Goal: Information Seeking & Learning: Learn about a topic

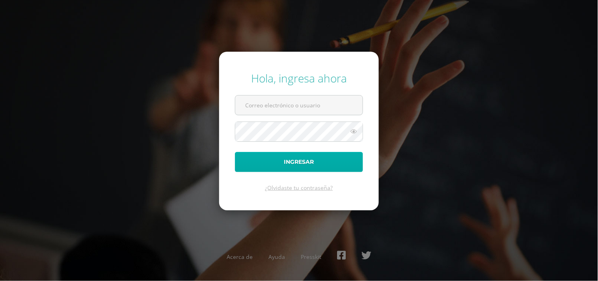
type input "[EMAIL_ADDRESS][DOMAIN_NAME]"
click at [327, 169] on button "Ingresar" at bounding box center [299, 162] width 128 height 20
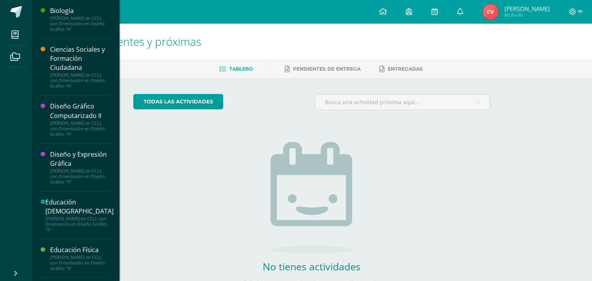
click at [115, 127] on div "Biología Quinto Bachillerato en CCLL con Orientación en Diseño Gráfico "A" Cien…" at bounding box center [75, 140] width 88 height 281
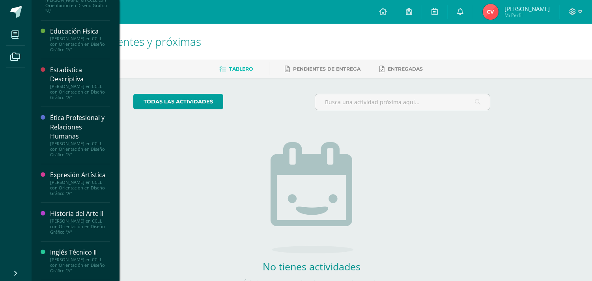
scroll to position [219, 0]
click at [77, 77] on div "Estadística Descriptiva" at bounding box center [80, 74] width 60 height 18
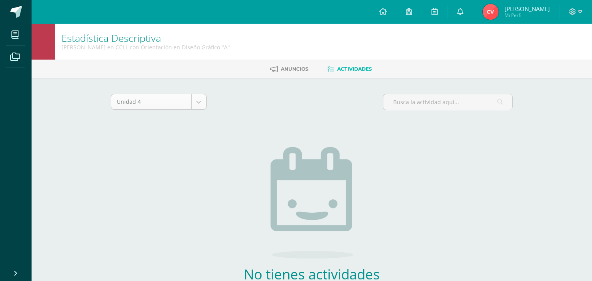
click at [198, 101] on body "Mis cursos Archivos Cerrar panel Biología Quinto Bachillerato en CCLL con Orien…" at bounding box center [296, 169] width 592 height 339
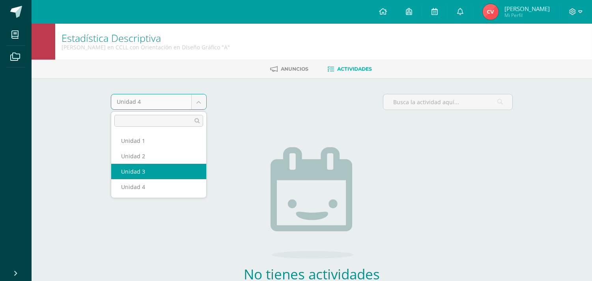
select select "Unidad 3"
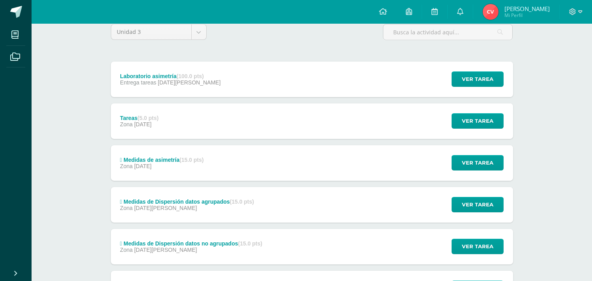
scroll to position [88, 0]
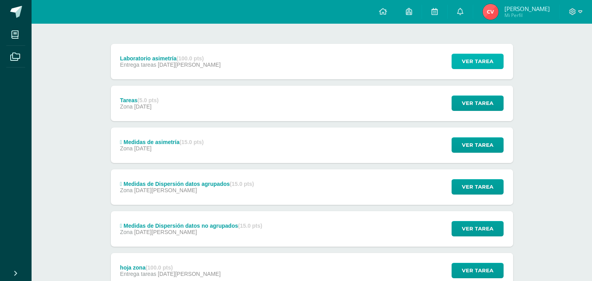
click at [480, 58] on span "Ver tarea" at bounding box center [478, 61] width 32 height 15
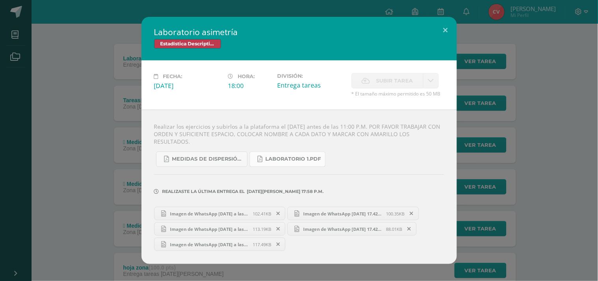
click at [289, 156] on span "LABORATORIO 1.pdf" at bounding box center [294, 159] width 56 height 6
click at [69, 34] on div "Laboratorio asimetría Estadística Descriptiva Fecha: Sábado 19 de Julio Hora: 1…" at bounding box center [299, 140] width 592 height 247
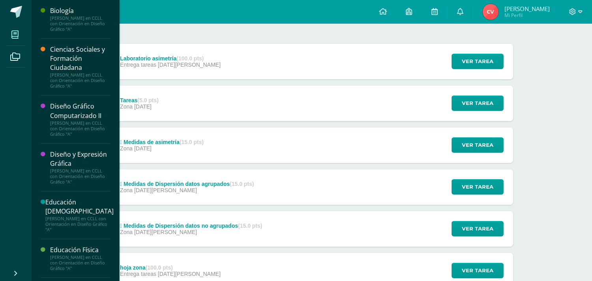
click at [18, 39] on span at bounding box center [15, 35] width 18 height 18
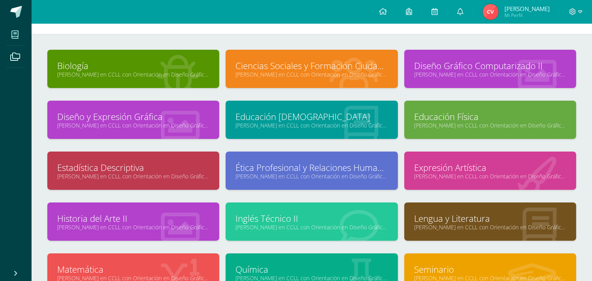
scroll to position [44, 0]
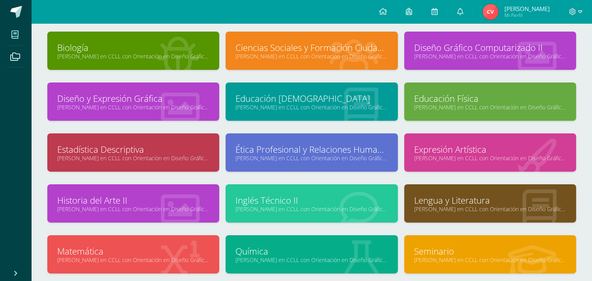
click at [172, 246] on link "Matemática" at bounding box center [133, 251] width 152 height 12
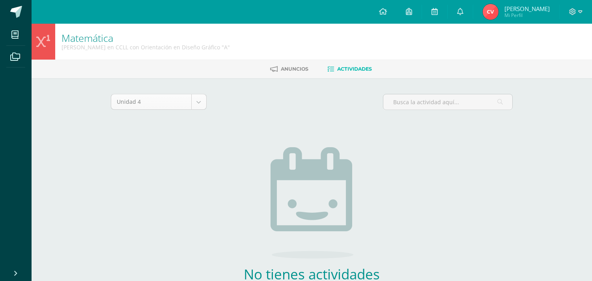
click at [203, 103] on body "Mis cursos Archivos Cerrar panel Biología [PERSON_NAME] en CCLL con Orientación…" at bounding box center [296, 169] width 592 height 339
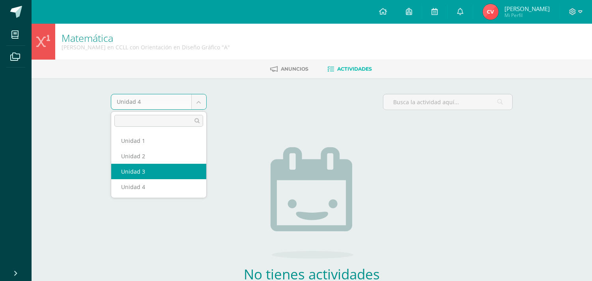
select select "Unidad 3"
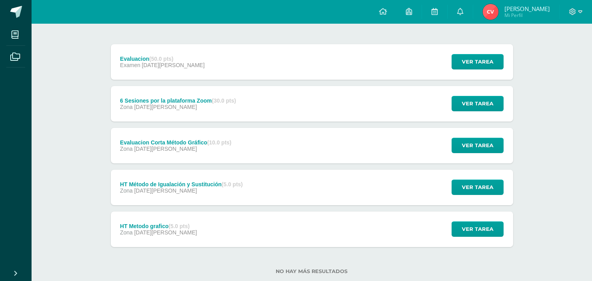
scroll to position [88, 0]
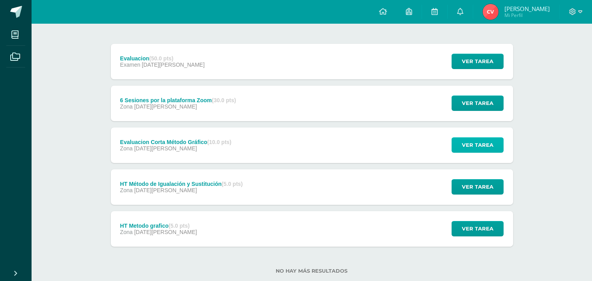
click at [487, 142] on span "Ver tarea" at bounding box center [478, 145] width 32 height 15
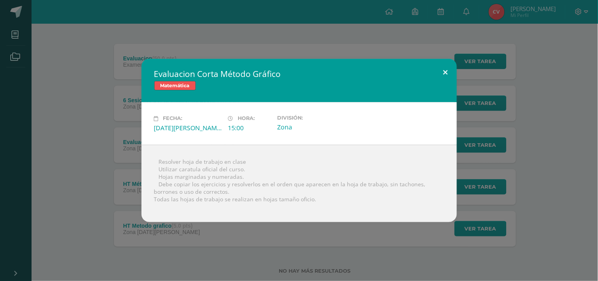
click at [450, 75] on button at bounding box center [446, 72] width 22 height 27
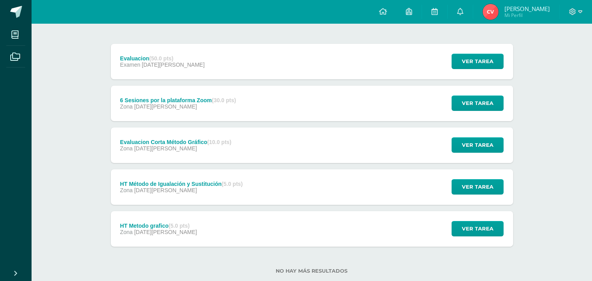
click at [178, 224] on strong "(5.0 pts)" at bounding box center [178, 225] width 21 height 6
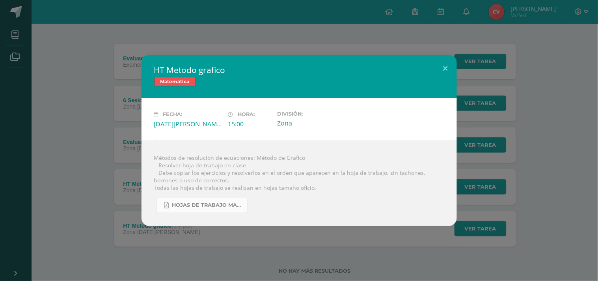
click at [212, 202] on span "hojas de trabajo Matematica 5to 2025.pdf" at bounding box center [207, 205] width 71 height 6
click at [441, 65] on button at bounding box center [446, 68] width 22 height 27
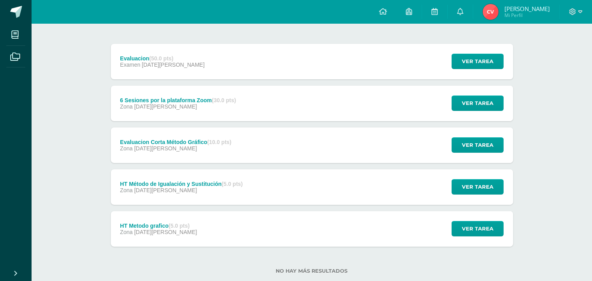
click at [261, 141] on div "Evaluacion Corta Método Gráfico (10.0 pts) Zona 09 de Julio Ver tarea Evaluacio…" at bounding box center [312, 144] width 402 height 35
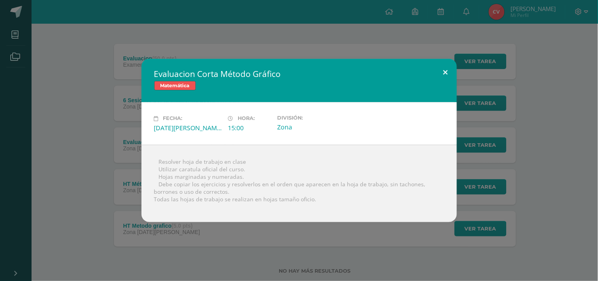
click at [444, 69] on button at bounding box center [446, 72] width 22 height 27
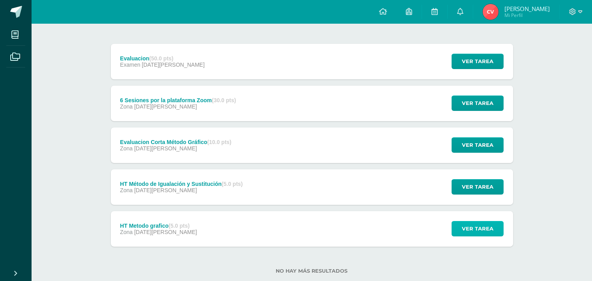
click at [500, 228] on button "Ver tarea" at bounding box center [478, 228] width 52 height 15
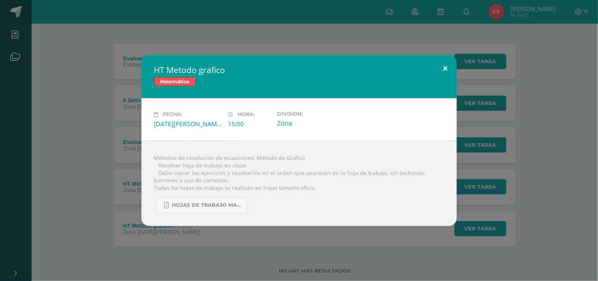
click at [448, 72] on button at bounding box center [446, 68] width 22 height 27
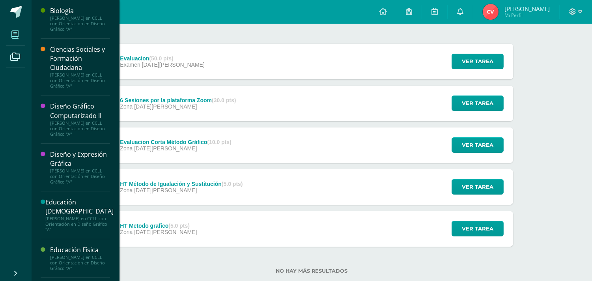
click at [18, 36] on icon at bounding box center [14, 35] width 7 height 8
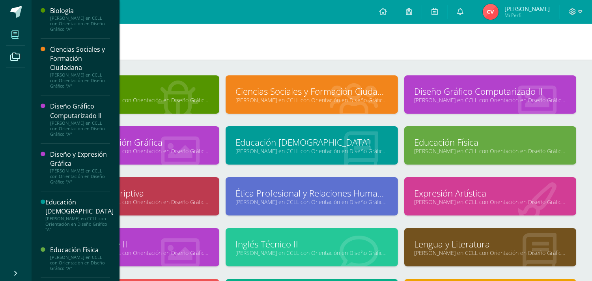
click at [174, 199] on link "[PERSON_NAME] en CCLL con Orientación en Diseño Gráfico "A"" at bounding box center [133, 201] width 152 height 7
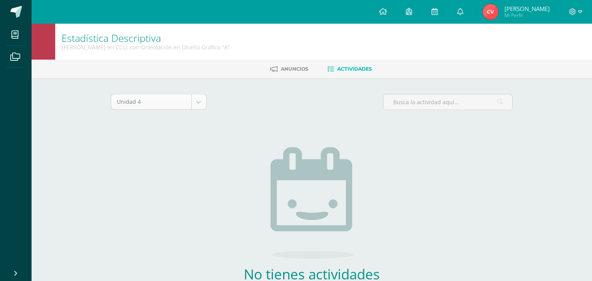
click at [194, 107] on body "Mis cursos Archivos Cerrar panel Biología [PERSON_NAME] en CCLL con Orientación…" at bounding box center [296, 169] width 592 height 339
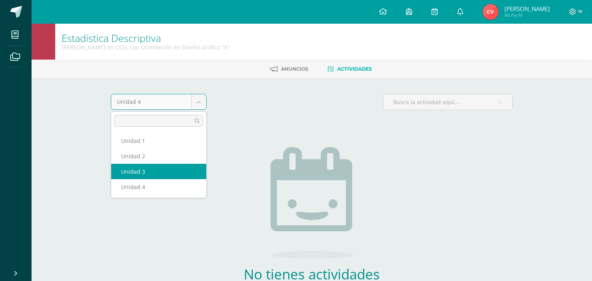
select select "Unidad 3"
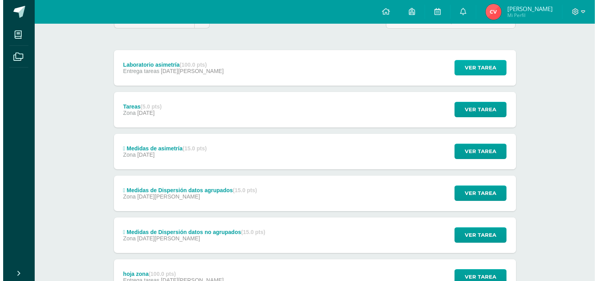
scroll to position [88, 0]
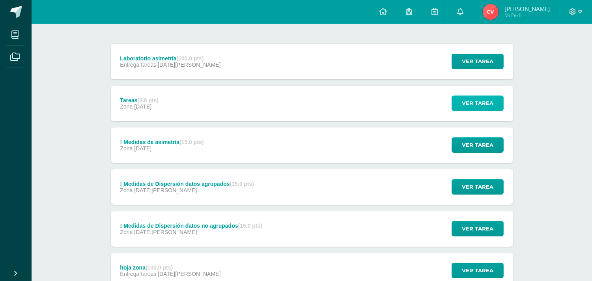
click at [464, 105] on span "Ver tarea" at bounding box center [478, 103] width 32 height 15
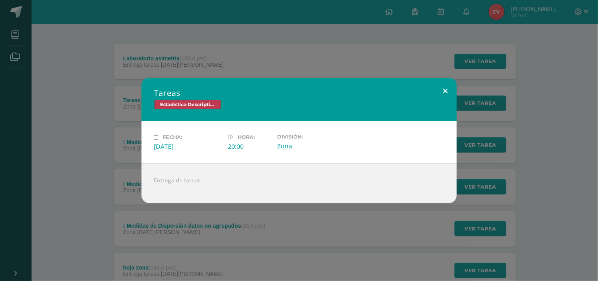
click at [446, 90] on button at bounding box center [446, 91] width 22 height 27
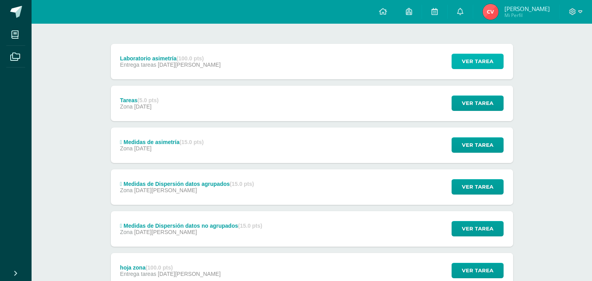
click at [474, 60] on span "Ver tarea" at bounding box center [478, 61] width 32 height 15
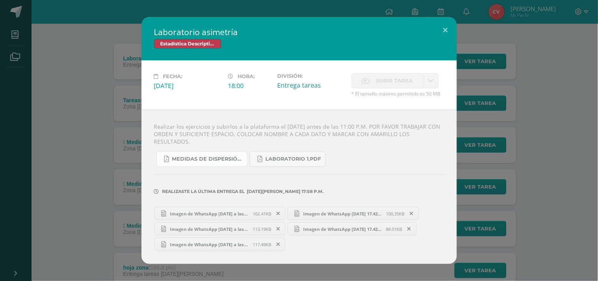
click at [221, 156] on span "Medidas de dispersión y curtosis- ejercicio.pdf" at bounding box center [207, 159] width 71 height 6
